Goal: Task Accomplishment & Management: Use online tool/utility

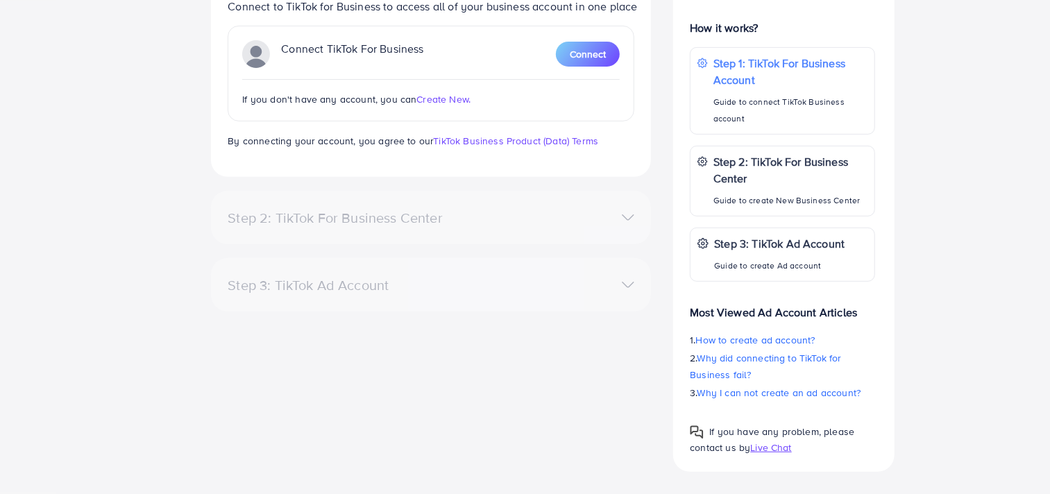
scroll to position [303, 0]
click at [503, 228] on div "Step 2: TikTok For Business Center" at bounding box center [431, 219] width 429 height 20
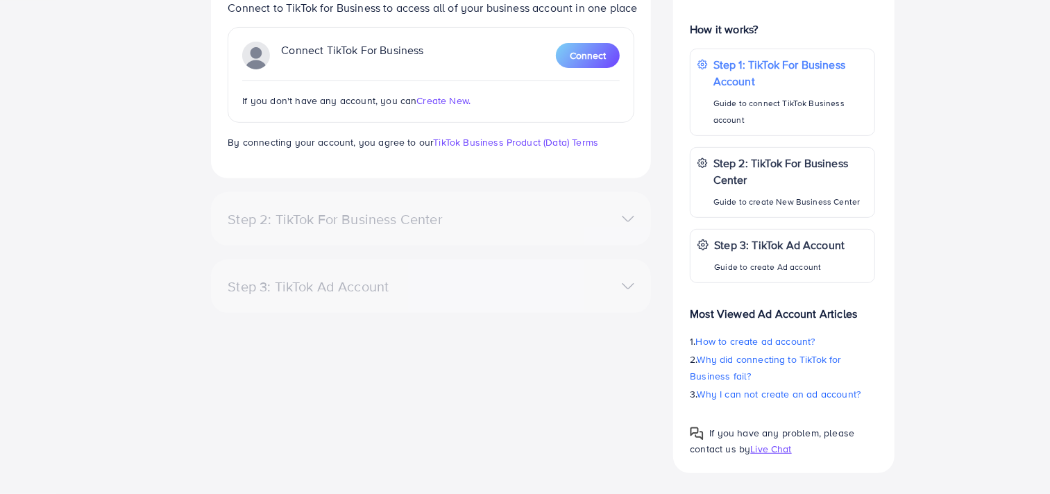
click at [503, 228] on div "Step 2: TikTok For Business Center" at bounding box center [431, 219] width 429 height 20
drag, startPoint x: 0, startPoint y: 0, endPoint x: 503, endPoint y: 228, distance: 551.7
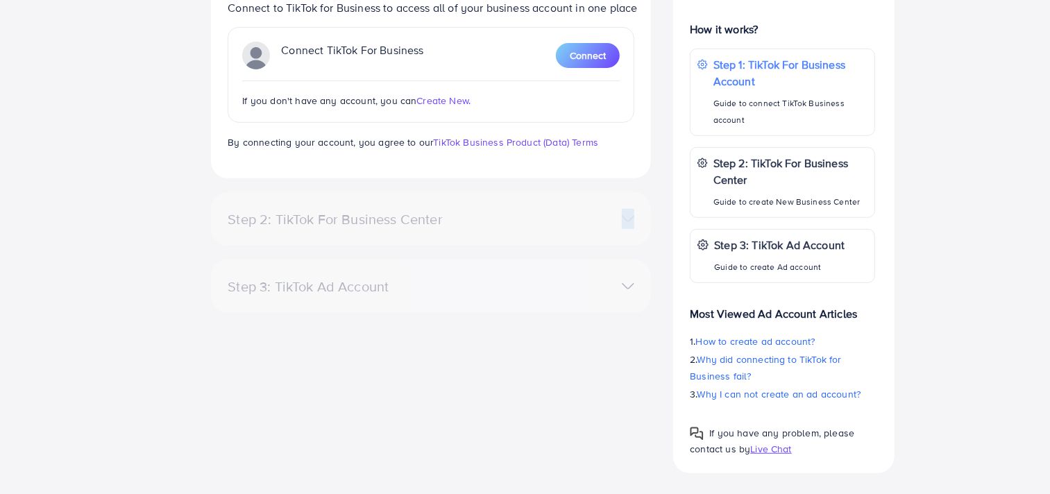
click at [503, 228] on div "Step 2: TikTok For Business Center" at bounding box center [431, 219] width 429 height 20
drag, startPoint x: 503, startPoint y: 234, endPoint x: 454, endPoint y: 342, distance: 118.3
click at [454, 342] on div "Step 1: TikTok For Business Account Connect to TikTok for Business to access al…" at bounding box center [431, 212] width 462 height 522
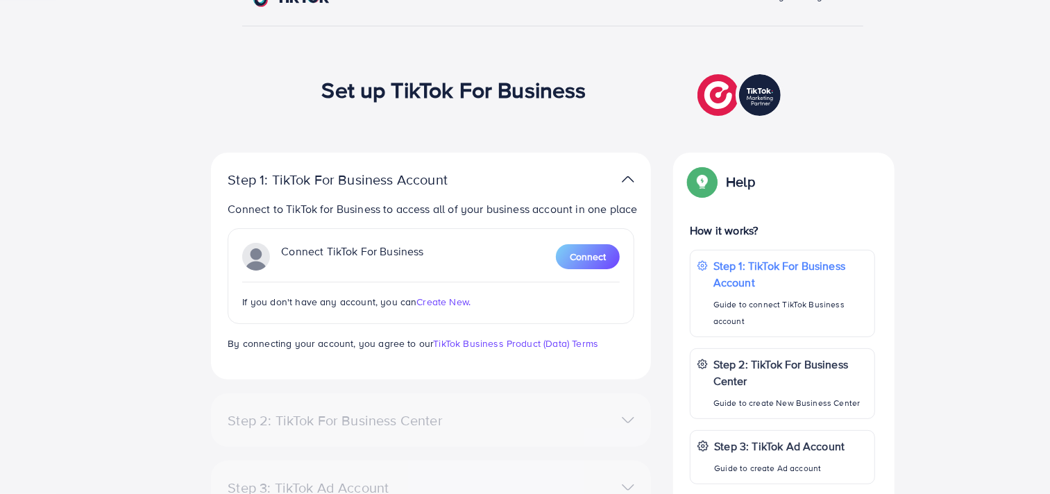
scroll to position [80, 0]
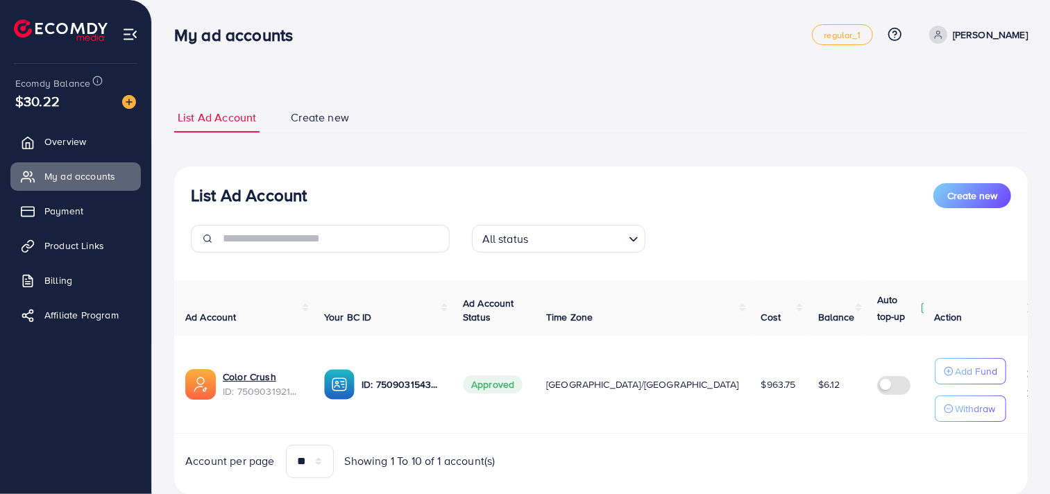
click at [258, 403] on td "Color Crush ID: 7509031921045962753" at bounding box center [243, 385] width 139 height 98
click at [253, 380] on link "Color Crush" at bounding box center [262, 377] width 79 height 14
